Goal: Find specific page/section: Find specific page/section

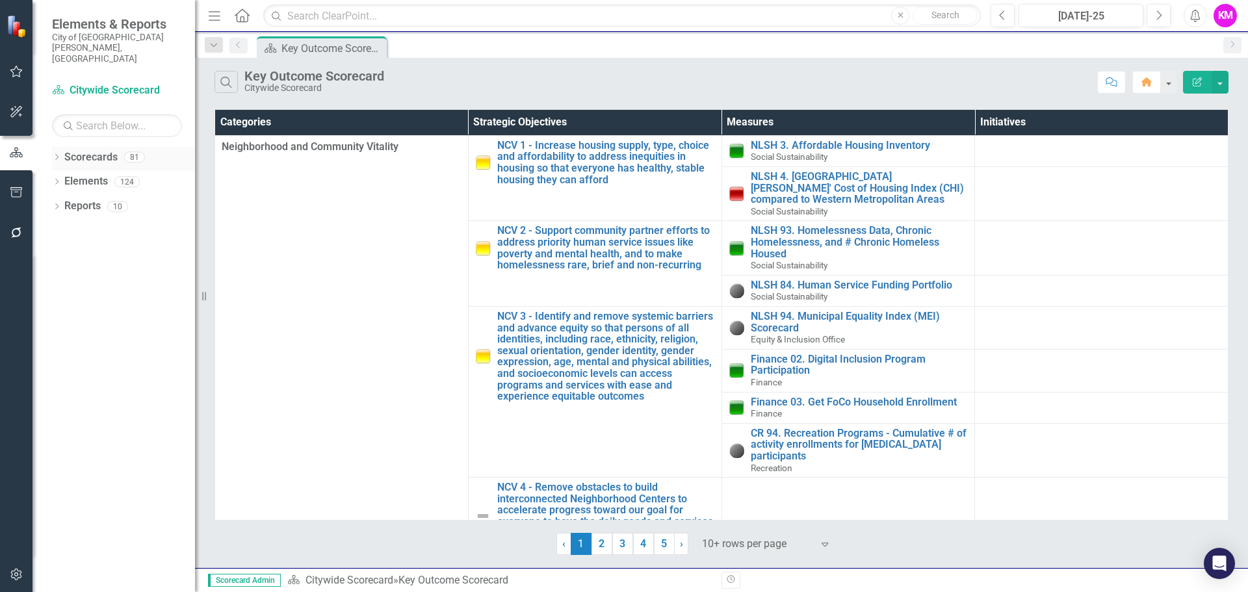
click at [93, 150] on link "Scorecards" at bounding box center [90, 157] width 53 height 15
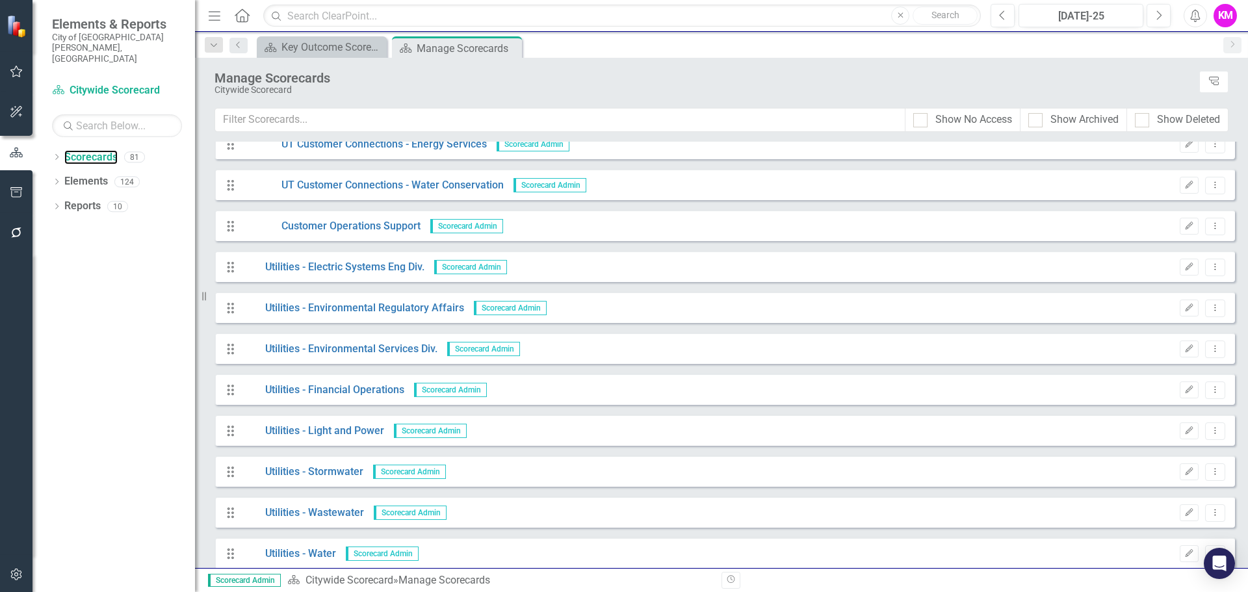
scroll to position [2665, 0]
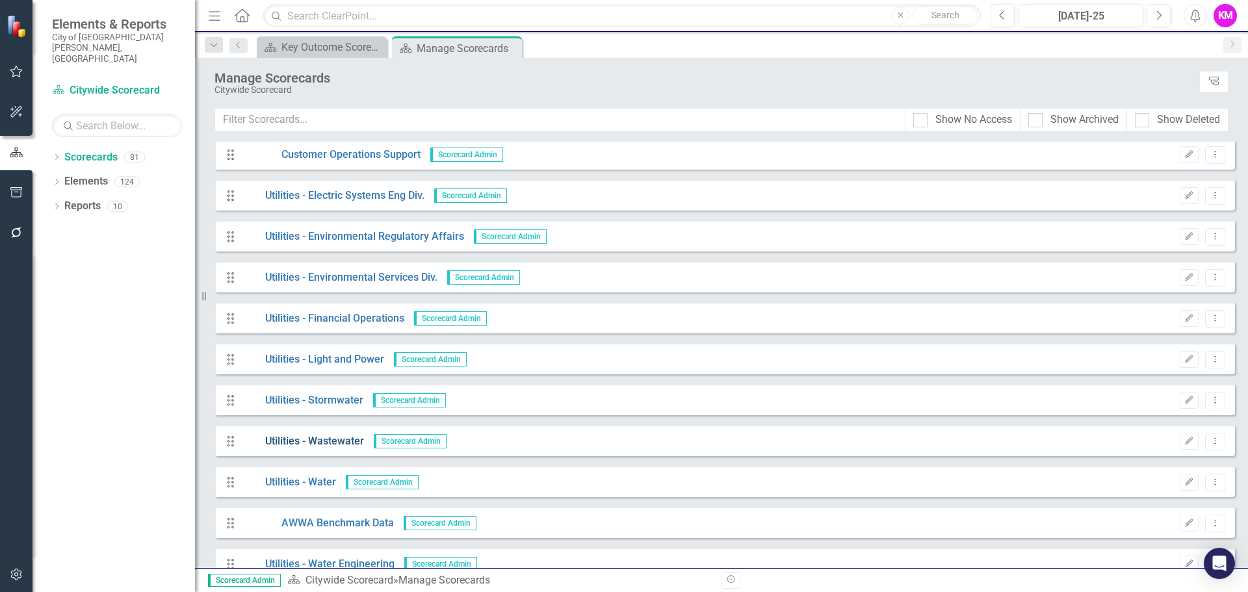
click at [324, 437] on link "Utilities - Wastewater" at bounding box center [303, 441] width 122 height 15
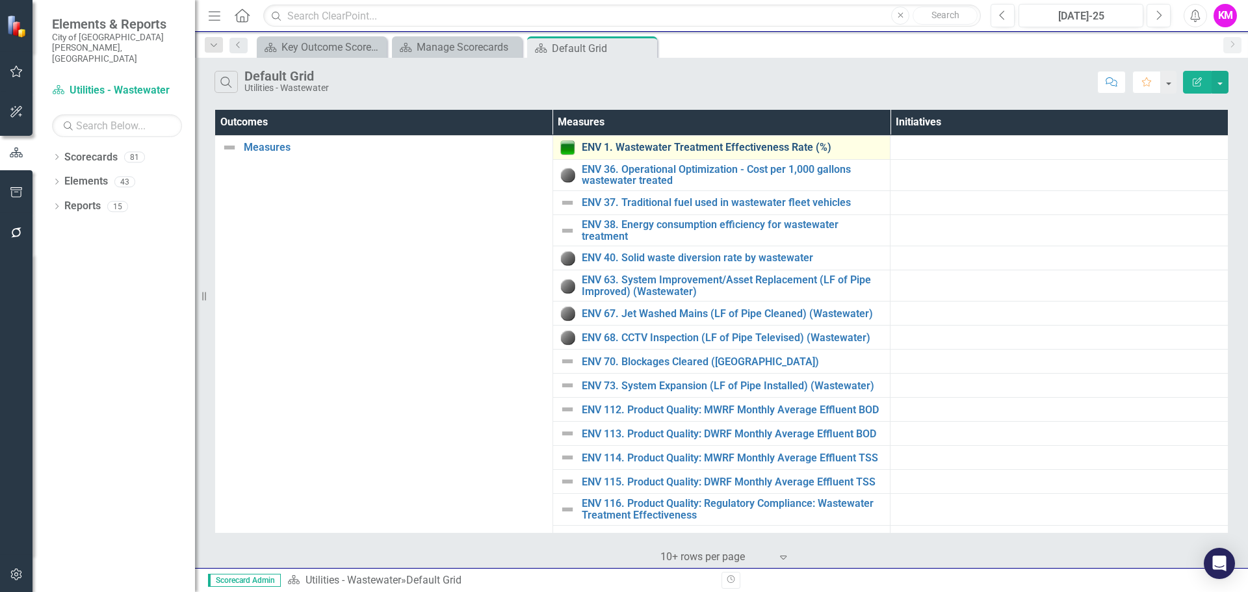
click at [653, 144] on link "ENV 1. Wastewater Treatment Effectiveness Rate (%)" at bounding box center [733, 148] width 302 height 12
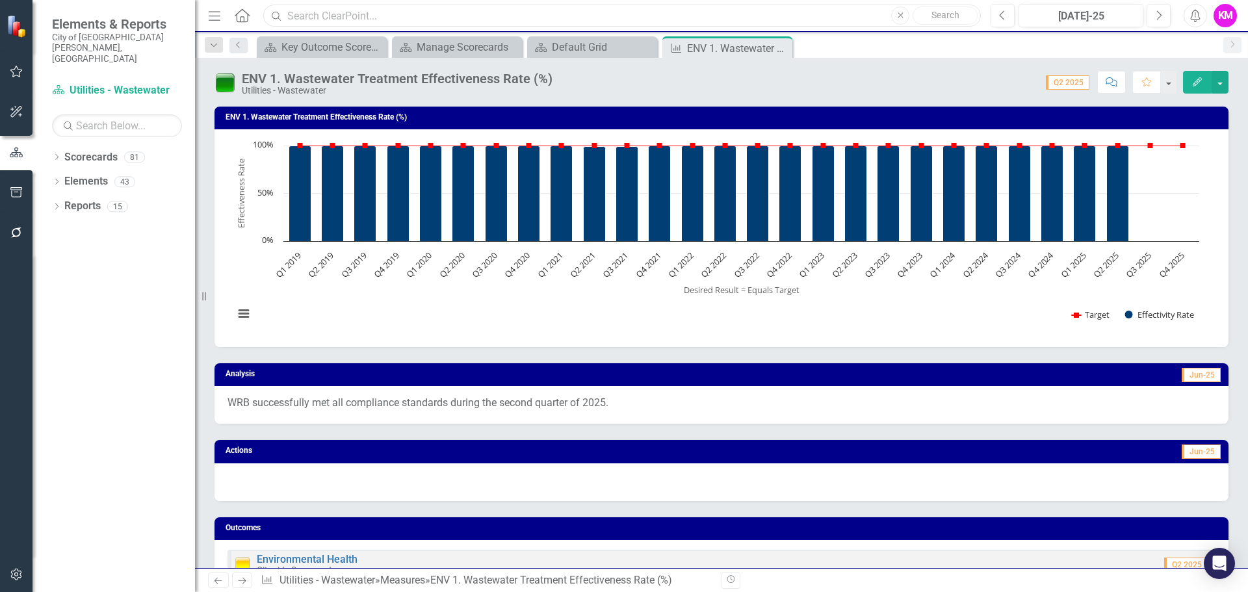
click at [361, 12] on input "text" at bounding box center [622, 16] width 718 height 23
type input "drinking water compliance"
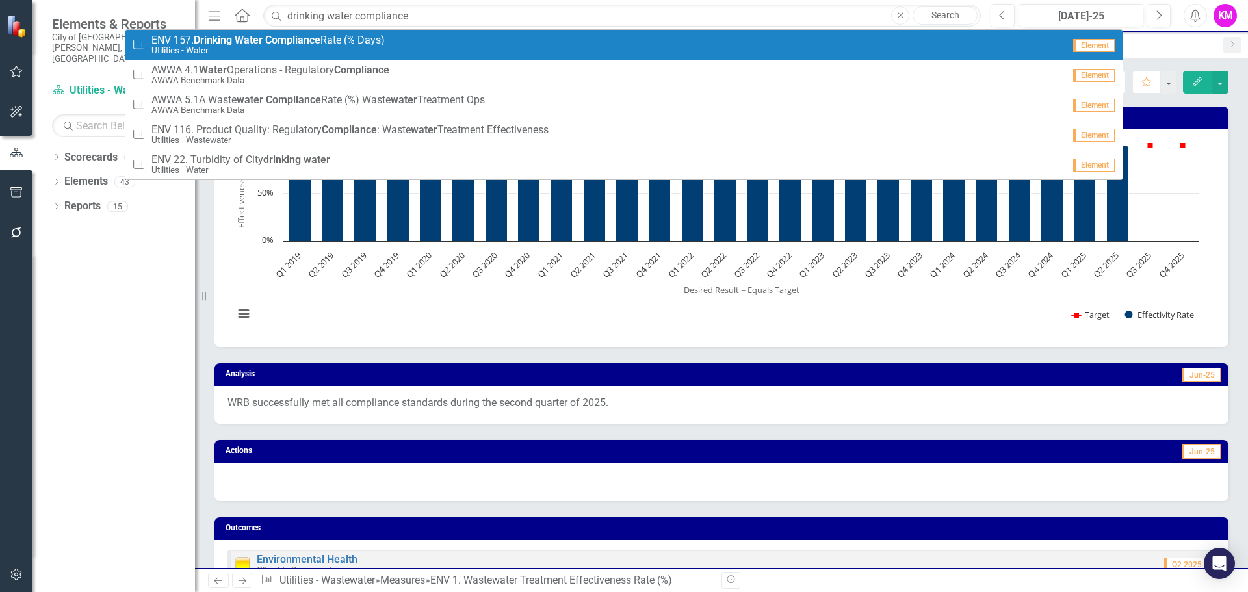
click at [317, 42] on strong "Compliance" at bounding box center [292, 40] width 55 height 12
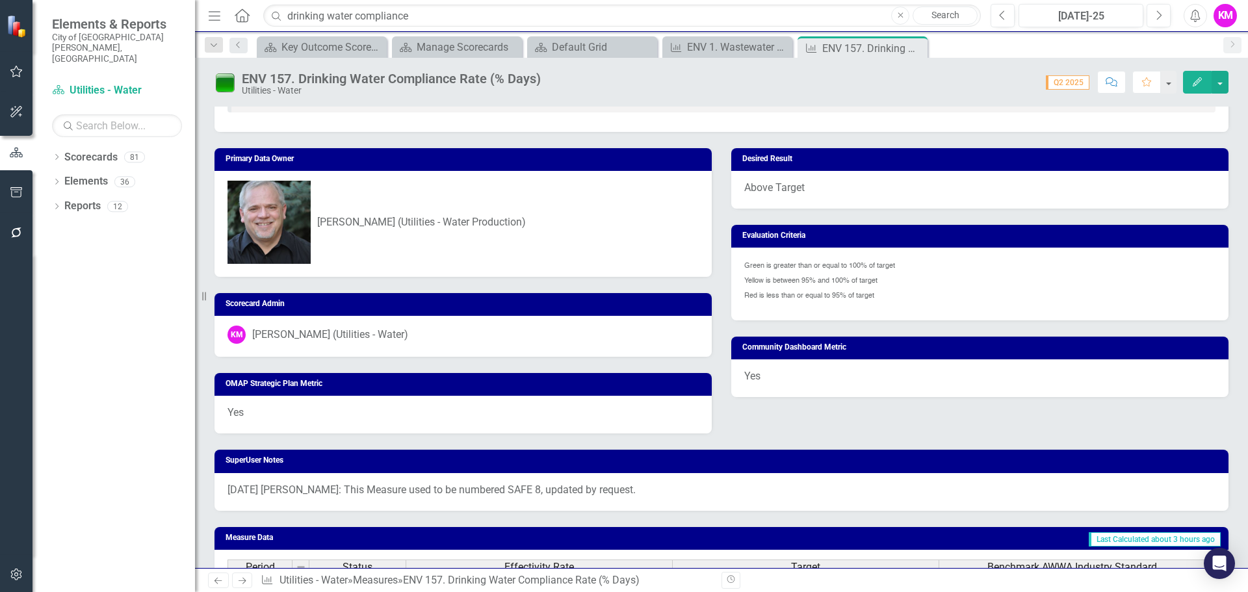
scroll to position [81, 0]
